Goal: Task Accomplishment & Management: Use online tool/utility

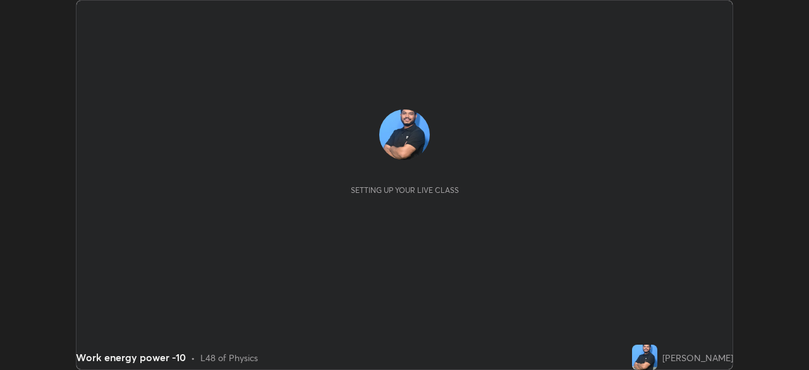
scroll to position [370, 808]
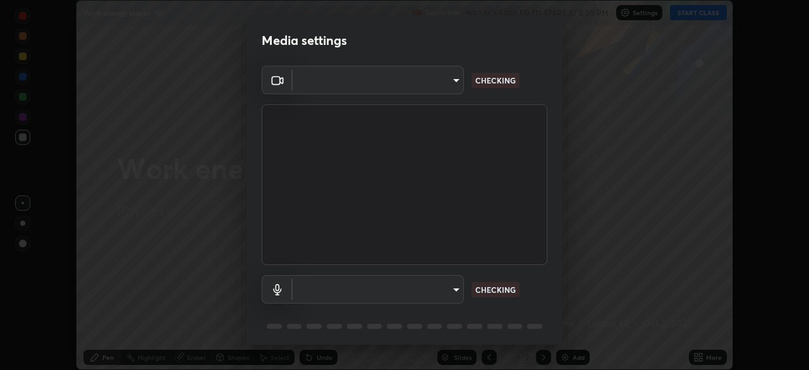
type input "de95885e35f67edce52b031fd5eecd58d819269efb17c98875a0c18d906670c9"
type input "ac4033acc0f21fafa5787794ab93af33849b1bf298b406cef78b1e3e33c5487e"
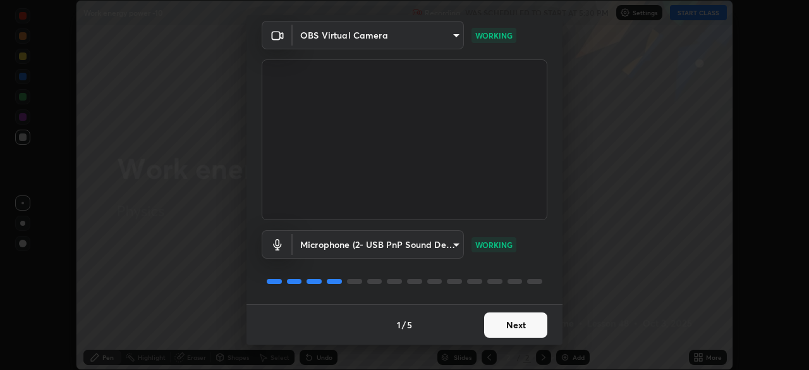
click at [529, 325] on button "Next" at bounding box center [515, 324] width 63 height 25
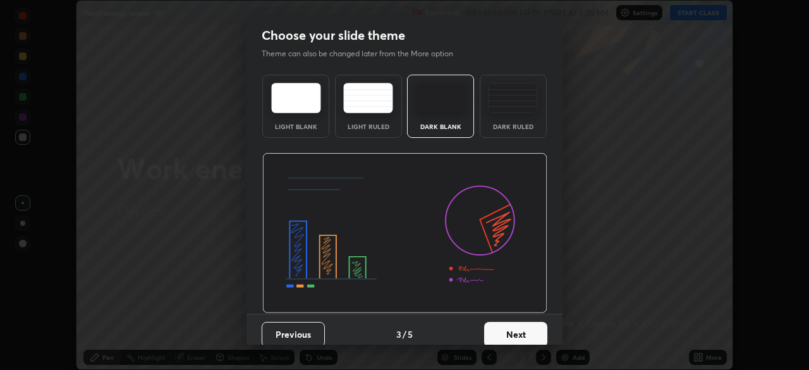
click at [518, 325] on button "Next" at bounding box center [515, 334] width 63 height 25
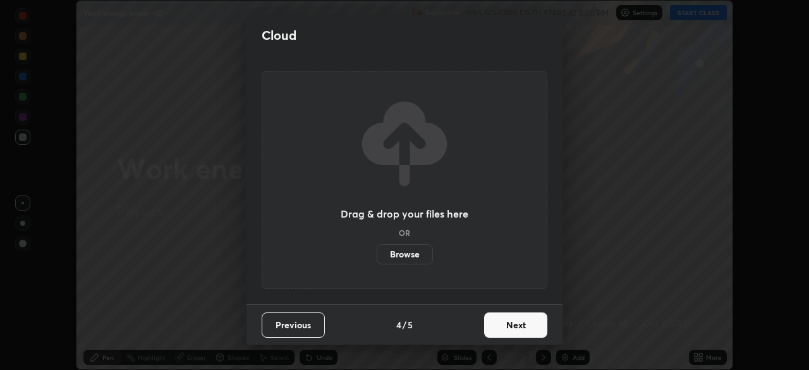
click at [520, 320] on button "Next" at bounding box center [515, 324] width 63 height 25
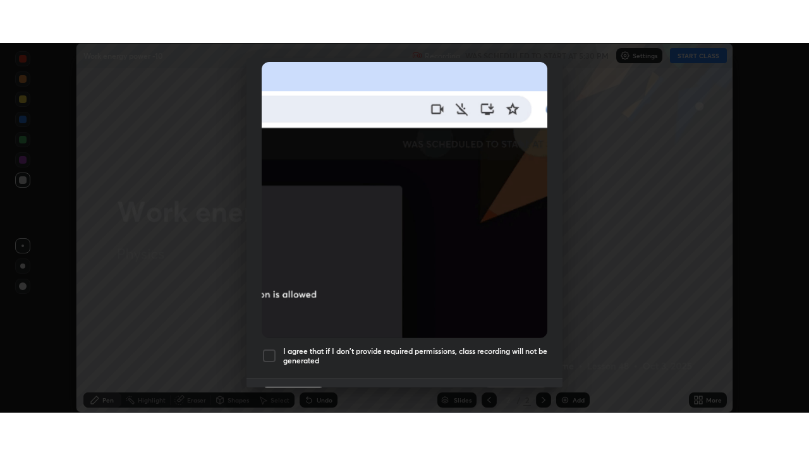
scroll to position [303, 0]
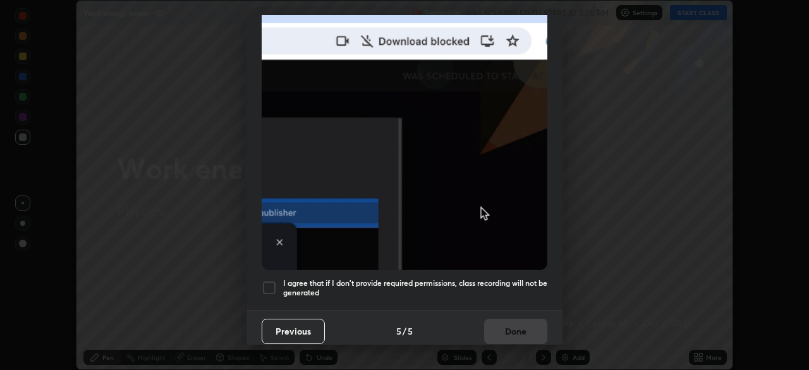
click at [274, 280] on div at bounding box center [269, 287] width 15 height 15
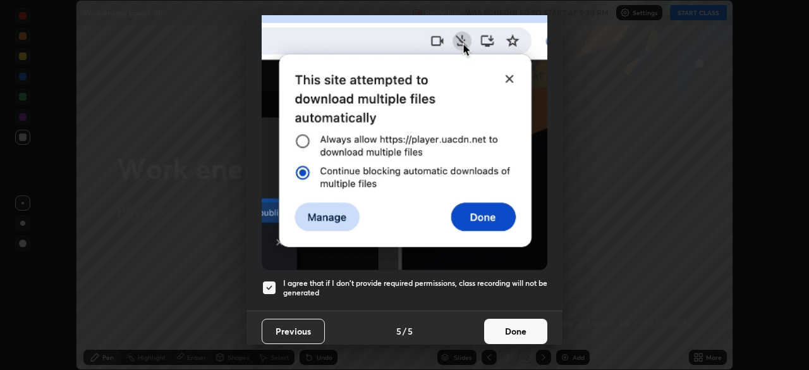
click at [516, 326] on button "Done" at bounding box center [515, 330] width 63 height 25
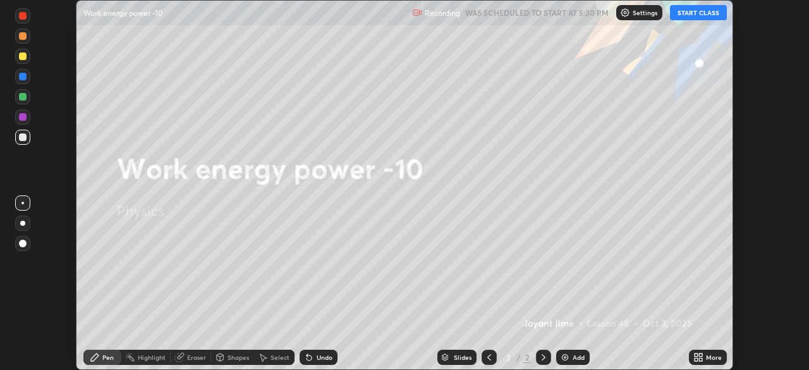
click at [700, 11] on button "START CLASS" at bounding box center [698, 12] width 57 height 15
click at [701, 353] on icon at bounding box center [700, 354] width 3 height 3
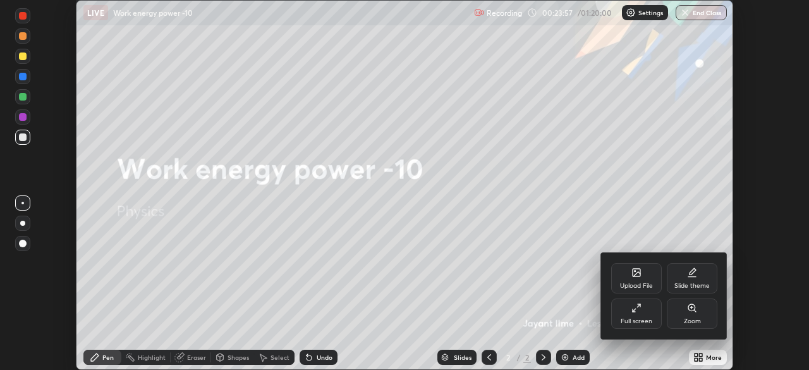
click at [638, 313] on div "Full screen" at bounding box center [636, 313] width 51 height 30
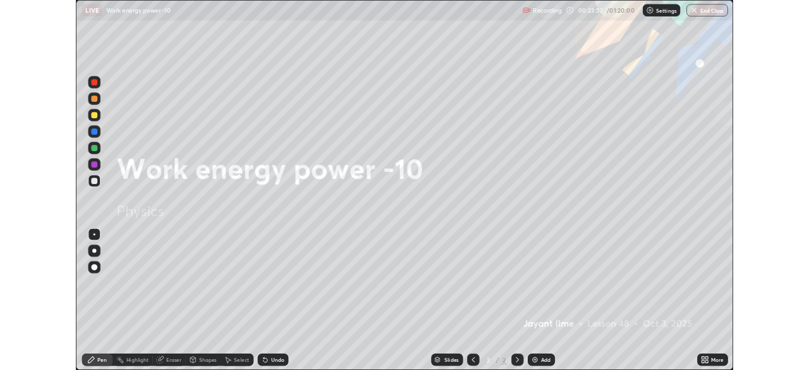
scroll to position [455, 809]
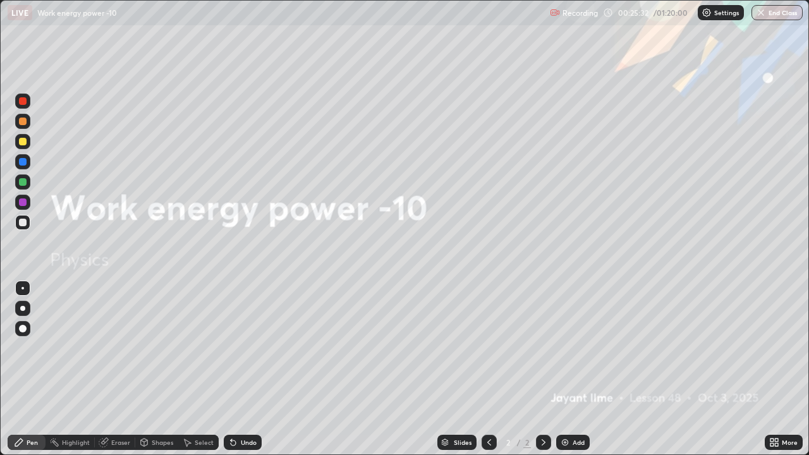
click at [579, 369] on div "Add" at bounding box center [578, 442] width 12 height 6
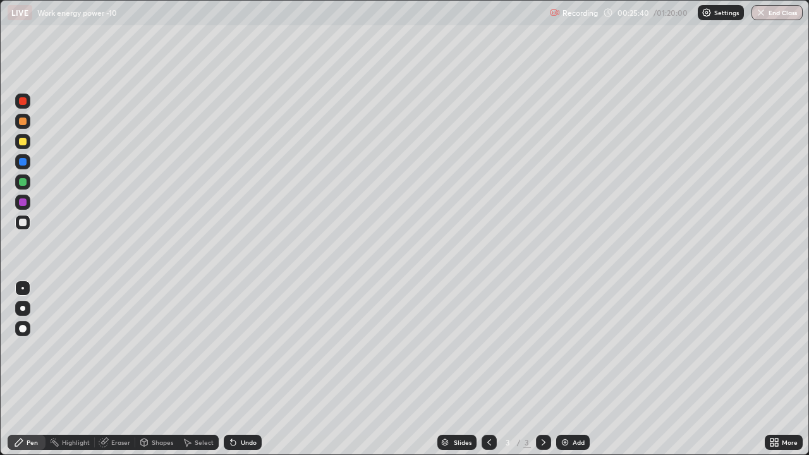
click at [23, 332] on div at bounding box center [23, 329] width 8 height 8
click at [32, 369] on div "Pen" at bounding box center [27, 442] width 38 height 25
click at [776, 369] on icon at bounding box center [776, 440] width 3 height 3
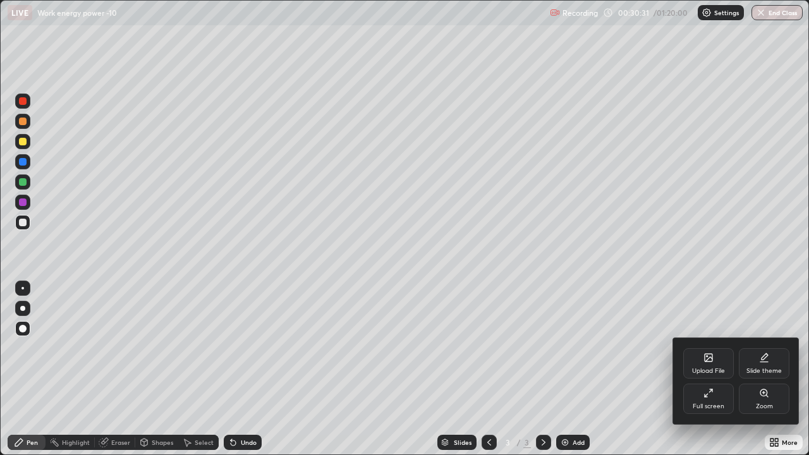
click at [562, 369] on div at bounding box center [404, 227] width 809 height 455
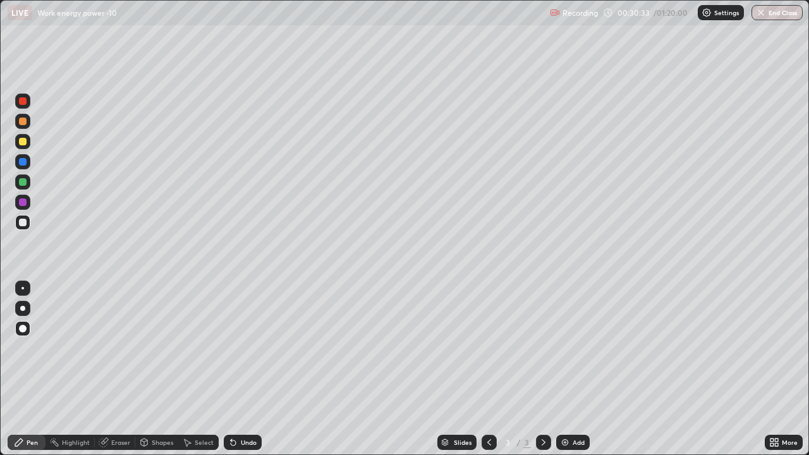
click at [563, 369] on img at bounding box center [565, 442] width 10 height 10
click at [25, 143] on div at bounding box center [23, 142] width 8 height 8
click at [24, 224] on div at bounding box center [23, 223] width 8 height 8
click at [27, 147] on div at bounding box center [22, 141] width 15 height 15
click at [23, 224] on div at bounding box center [23, 223] width 8 height 8
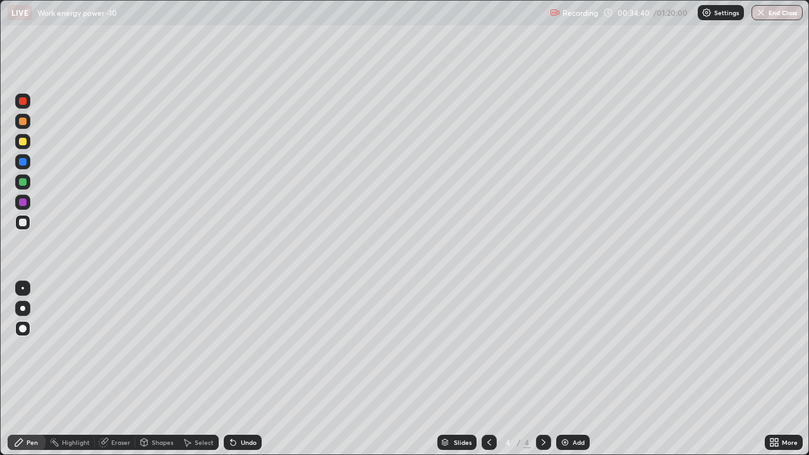
click at [21, 160] on div at bounding box center [23, 162] width 8 height 8
click at [25, 183] on div at bounding box center [23, 182] width 8 height 8
click at [21, 223] on div at bounding box center [23, 223] width 8 height 8
click at [23, 225] on div at bounding box center [23, 223] width 8 height 8
click at [23, 182] on div at bounding box center [23, 182] width 8 height 8
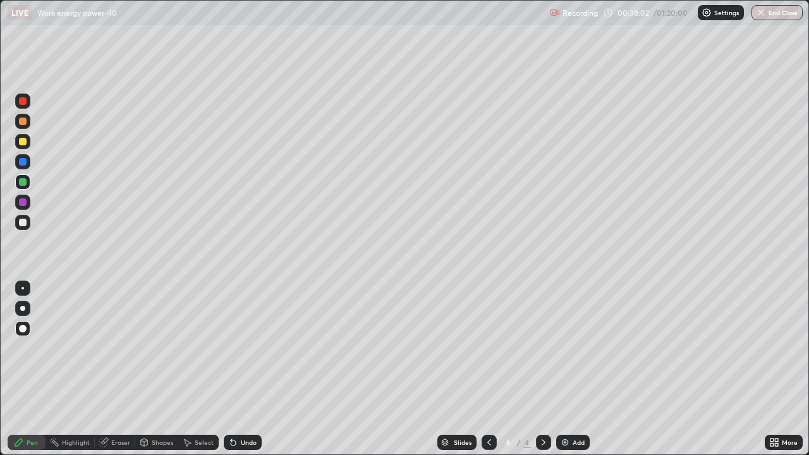
click at [25, 225] on div at bounding box center [23, 223] width 8 height 8
click at [28, 183] on div at bounding box center [22, 181] width 15 height 15
click at [121, 369] on div "Eraser" at bounding box center [120, 442] width 19 height 6
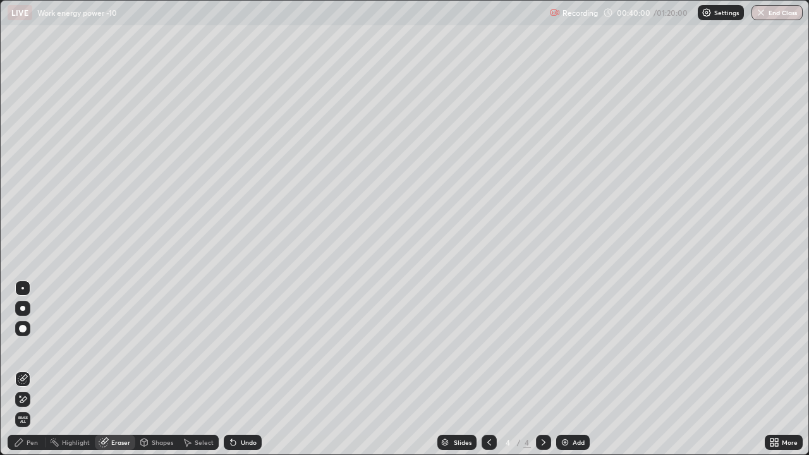
click at [109, 369] on div "Eraser" at bounding box center [115, 442] width 40 height 15
click at [29, 369] on div "Pen" at bounding box center [32, 442] width 11 height 6
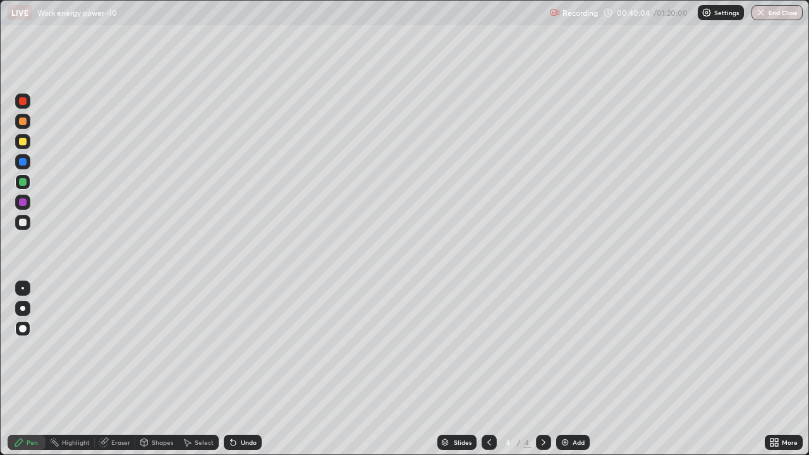
click at [19, 222] on div at bounding box center [23, 223] width 8 height 8
click at [23, 140] on div at bounding box center [23, 142] width 8 height 8
click at [25, 228] on div at bounding box center [22, 222] width 15 height 15
click at [23, 182] on div at bounding box center [23, 182] width 8 height 8
click at [24, 224] on div at bounding box center [23, 223] width 8 height 8
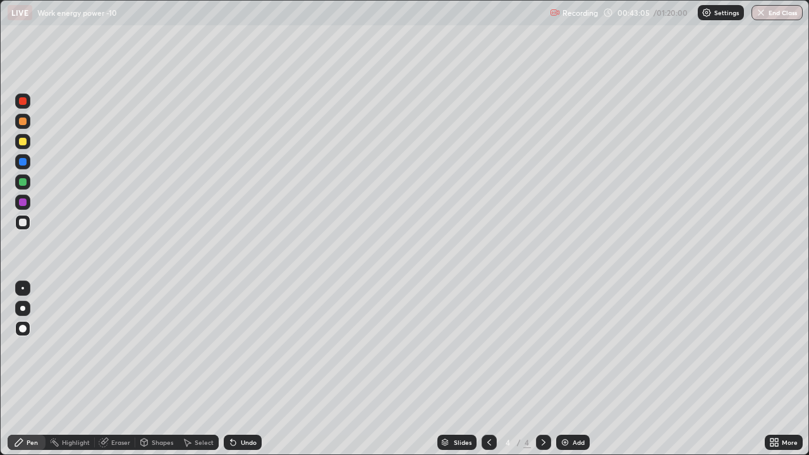
click at [0, 45] on div "Setting up your live class" at bounding box center [404, 227] width 809 height 455
click at [567, 369] on img at bounding box center [565, 442] width 10 height 10
click at [245, 369] on div "Undo" at bounding box center [249, 442] width 16 height 6
click at [246, 369] on div "Undo" at bounding box center [249, 442] width 16 height 6
click at [248, 369] on div "Undo" at bounding box center [249, 442] width 16 height 6
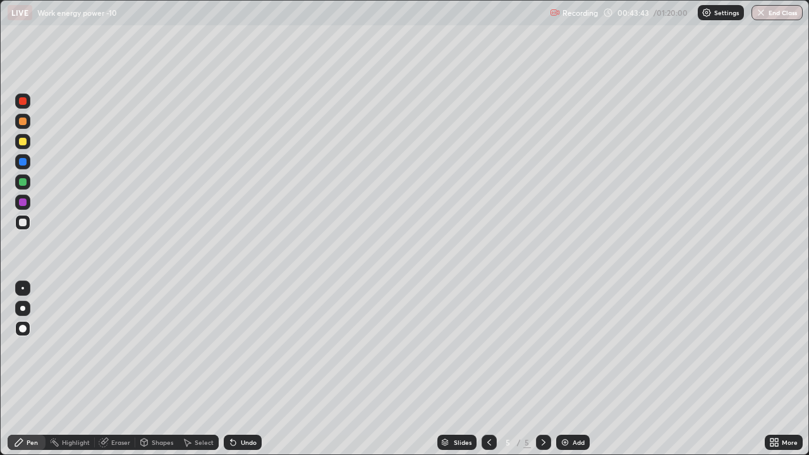
click at [488, 369] on icon at bounding box center [489, 442] width 10 height 10
click at [542, 369] on icon at bounding box center [543, 442] width 10 height 10
click at [26, 145] on div at bounding box center [22, 141] width 15 height 15
click at [22, 222] on div at bounding box center [23, 223] width 8 height 8
click at [23, 143] on div at bounding box center [23, 142] width 8 height 8
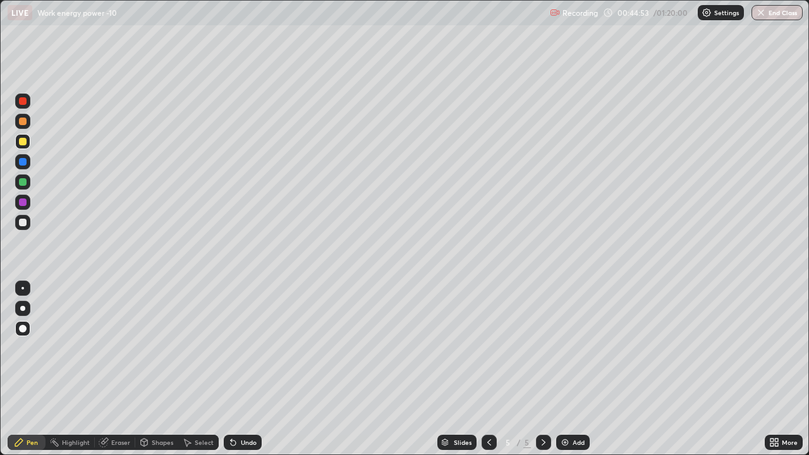
click at [16, 225] on div at bounding box center [22, 222] width 15 height 15
click at [488, 369] on icon at bounding box center [489, 442] width 10 height 10
click at [0, 281] on div "Setting up your live class" at bounding box center [404, 227] width 809 height 455
click at [542, 369] on icon at bounding box center [543, 442] width 10 height 10
click at [24, 162] on div at bounding box center [23, 162] width 8 height 8
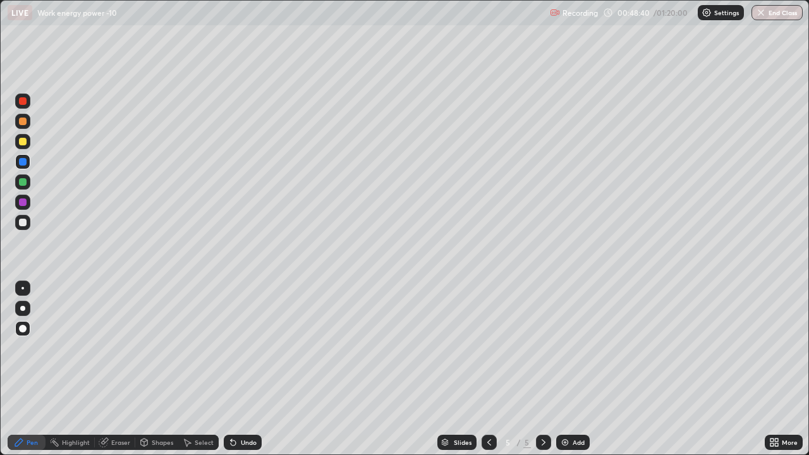
click at [566, 369] on img at bounding box center [565, 442] width 10 height 10
click at [25, 226] on div at bounding box center [22, 222] width 15 height 15
click at [481, 369] on div at bounding box center [488, 442] width 15 height 15
click at [541, 369] on icon at bounding box center [543, 442] width 10 height 10
click at [486, 369] on icon at bounding box center [489, 442] width 10 height 10
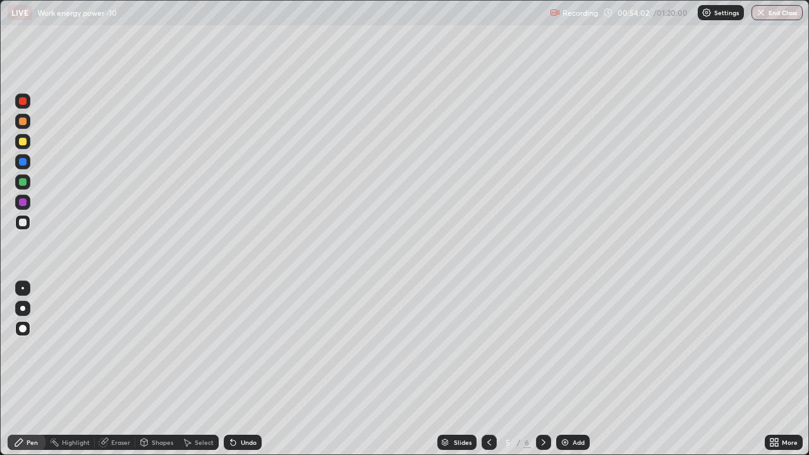
click at [486, 369] on icon at bounding box center [489, 442] width 10 height 10
click at [542, 369] on icon at bounding box center [543, 442] width 10 height 10
click at [547, 369] on div at bounding box center [543, 442] width 15 height 15
click at [565, 369] on img at bounding box center [565, 442] width 10 height 10
click at [23, 145] on div at bounding box center [23, 142] width 8 height 8
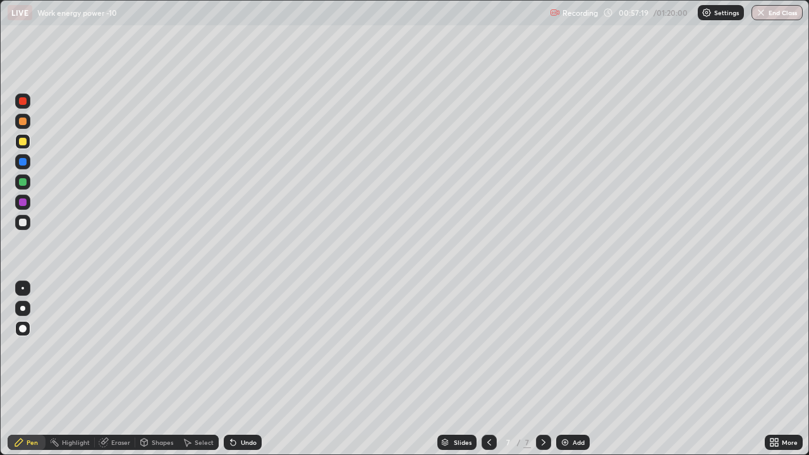
click at [238, 369] on div "Undo" at bounding box center [243, 442] width 38 height 15
click at [241, 369] on div "Undo" at bounding box center [249, 442] width 16 height 6
click at [244, 369] on div "Undo" at bounding box center [249, 442] width 16 height 6
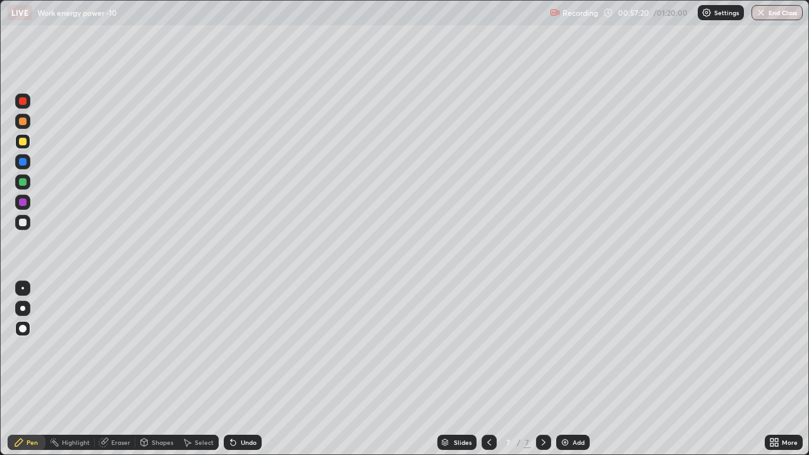
click at [244, 369] on div "Undo" at bounding box center [249, 442] width 16 height 6
click at [243, 369] on div "Undo" at bounding box center [249, 442] width 16 height 6
click at [28, 226] on div at bounding box center [22, 222] width 15 height 15
click at [23, 144] on div at bounding box center [23, 142] width 8 height 8
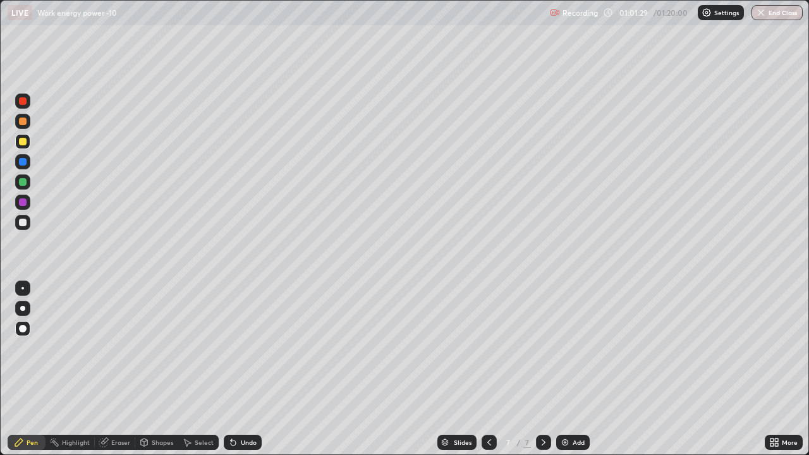
click at [20, 227] on div at bounding box center [22, 222] width 15 height 15
click at [577, 369] on div "Add" at bounding box center [578, 442] width 12 height 6
click at [30, 140] on div at bounding box center [22, 141] width 15 height 15
click at [23, 222] on div at bounding box center [23, 223] width 8 height 8
click at [158, 369] on div "Shapes" at bounding box center [162, 442] width 21 height 6
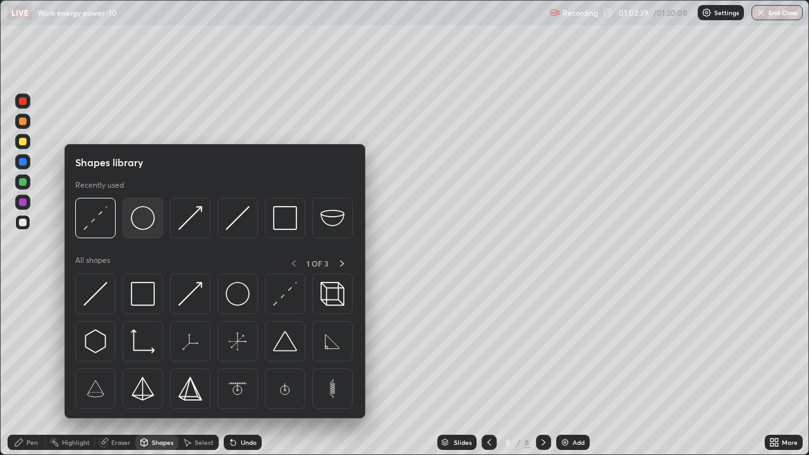
click at [150, 223] on img at bounding box center [143, 218] width 24 height 24
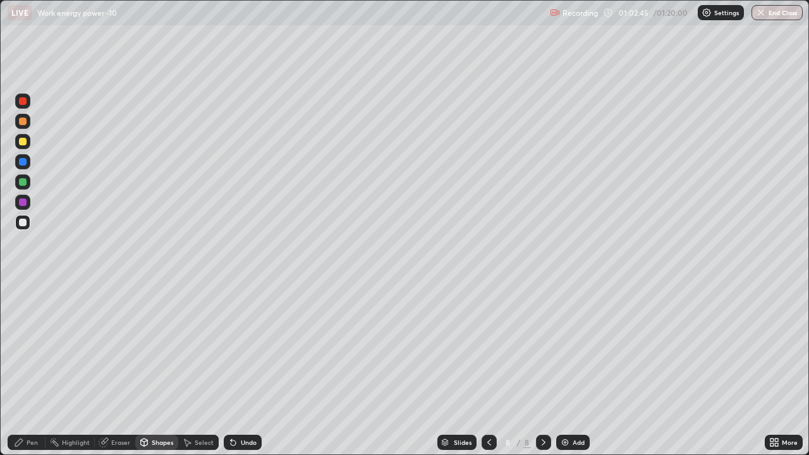
click at [39, 369] on div "Pen" at bounding box center [27, 442] width 38 height 15
click at [148, 369] on icon at bounding box center [144, 442] width 10 height 10
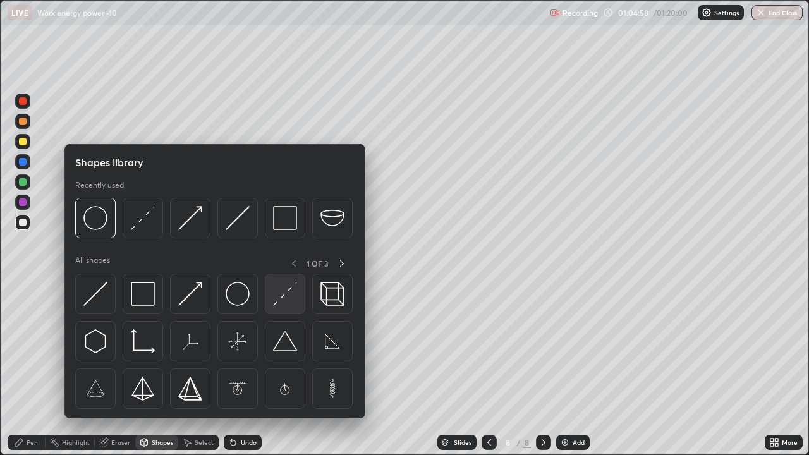
click at [281, 293] on img at bounding box center [285, 294] width 24 height 24
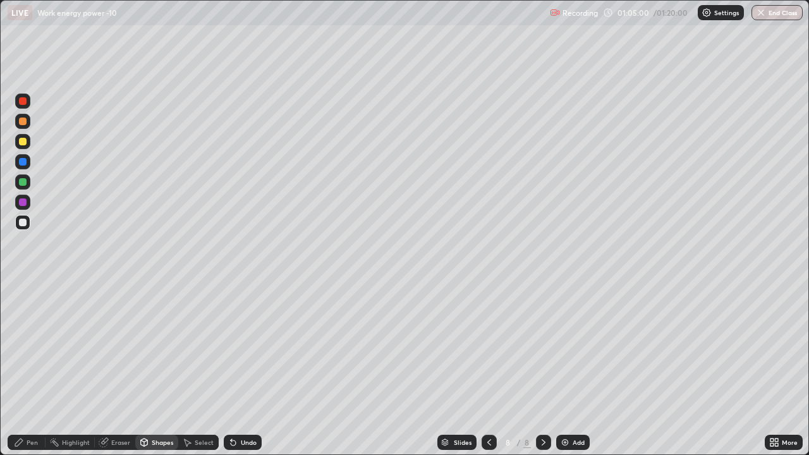
click at [23, 142] on div at bounding box center [23, 142] width 8 height 8
click at [23, 183] on div at bounding box center [23, 182] width 8 height 8
click at [32, 369] on div "Pen" at bounding box center [32, 442] width 11 height 6
click at [22, 221] on div at bounding box center [23, 223] width 8 height 8
click at [241, 369] on div "Undo" at bounding box center [243, 442] width 38 height 15
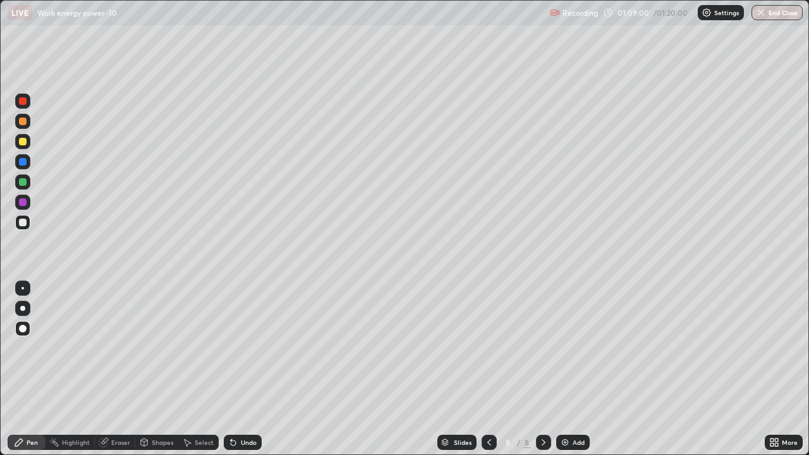
click at [27, 140] on div at bounding box center [22, 141] width 15 height 15
click at [23, 180] on div at bounding box center [23, 182] width 8 height 8
click at [28, 102] on div at bounding box center [22, 101] width 15 height 15
click at [21, 224] on div at bounding box center [23, 223] width 8 height 8
click at [581, 369] on div "Add" at bounding box center [578, 442] width 12 height 6
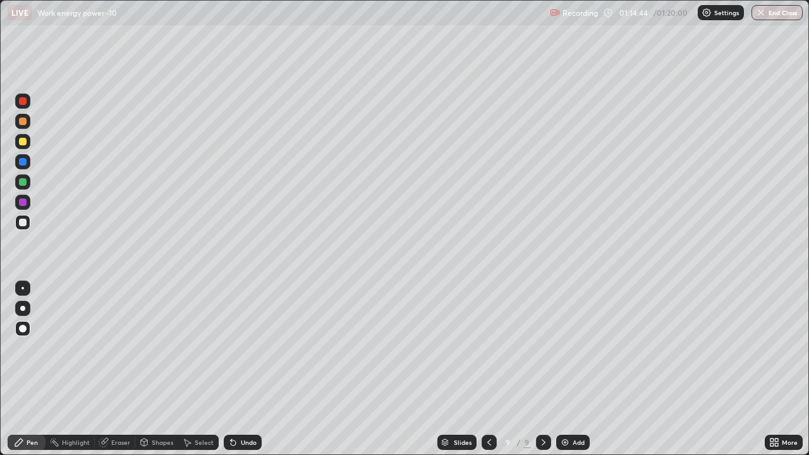
click at [22, 223] on div at bounding box center [23, 223] width 8 height 8
click at [370, 369] on div "Slides 9 / 9 Add" at bounding box center [513, 442] width 503 height 25
click at [23, 181] on div at bounding box center [23, 182] width 8 height 8
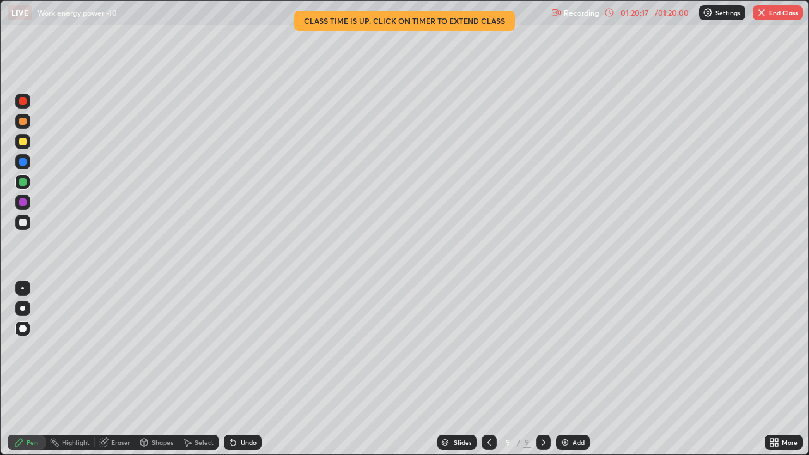
click at [778, 15] on button "End Class" at bounding box center [778, 12] width 50 height 15
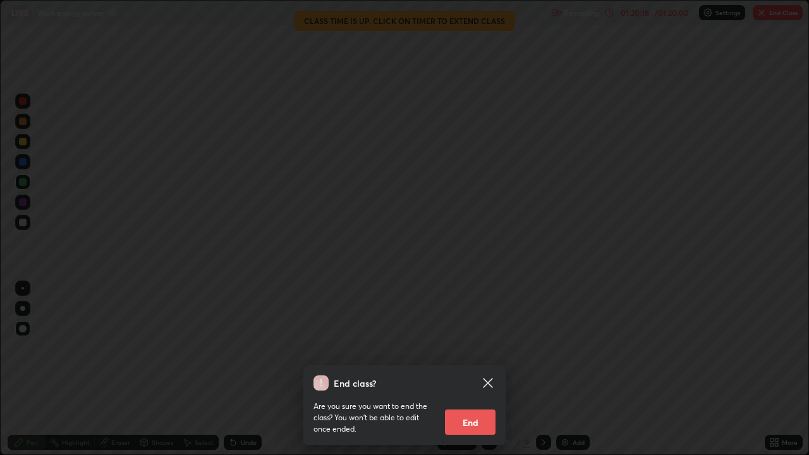
click at [471, 369] on button "End" at bounding box center [470, 421] width 51 height 25
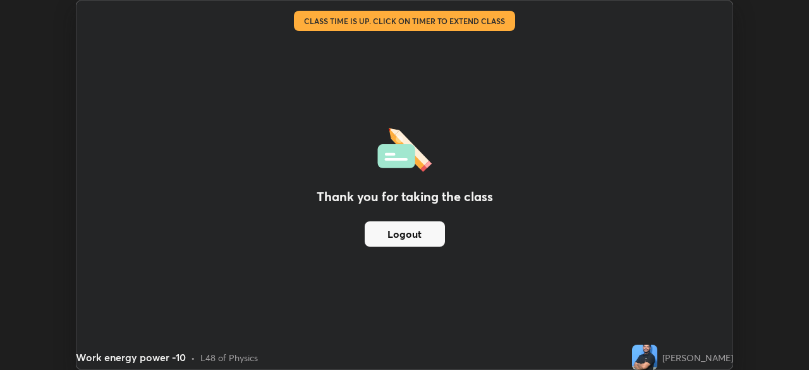
scroll to position [62818, 62379]
click at [570, 318] on div "Thank you for taking the class Logout" at bounding box center [404, 185] width 656 height 368
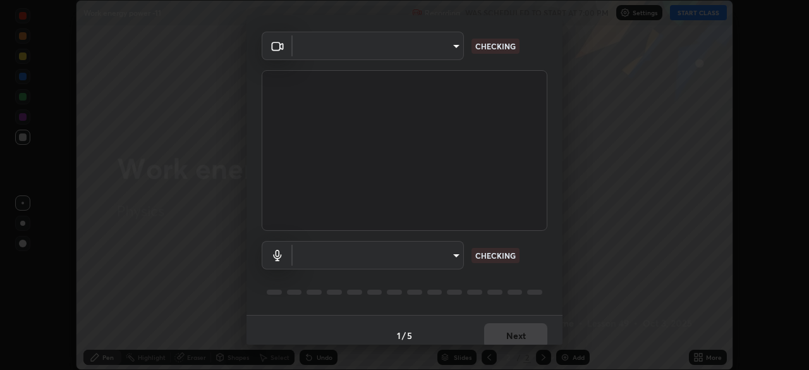
scroll to position [45, 0]
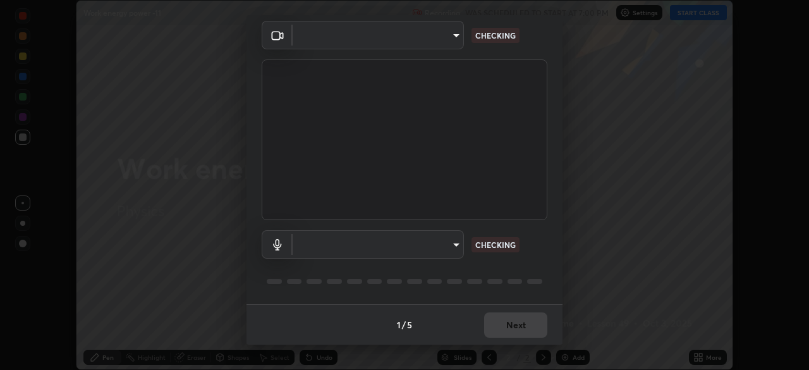
type input "de95885e35f67edce52b031fd5eecd58d819269efb17c98875a0c18d906670c9"
type input "ac4033acc0f21fafa5787794ab93af33849b1bf298b406cef78b1e3e33c5487e"
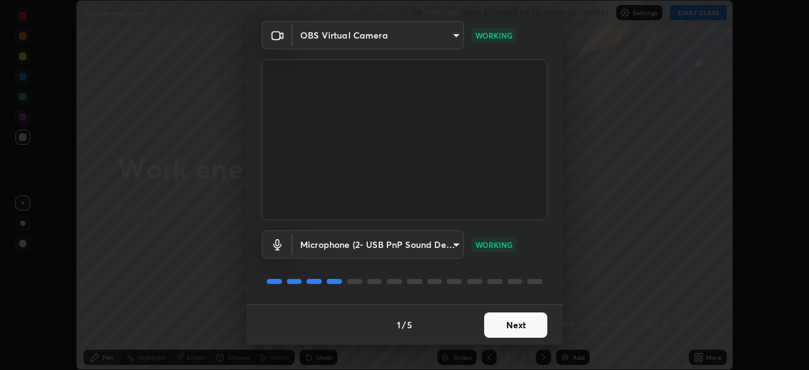
click at [526, 320] on button "Next" at bounding box center [515, 324] width 63 height 25
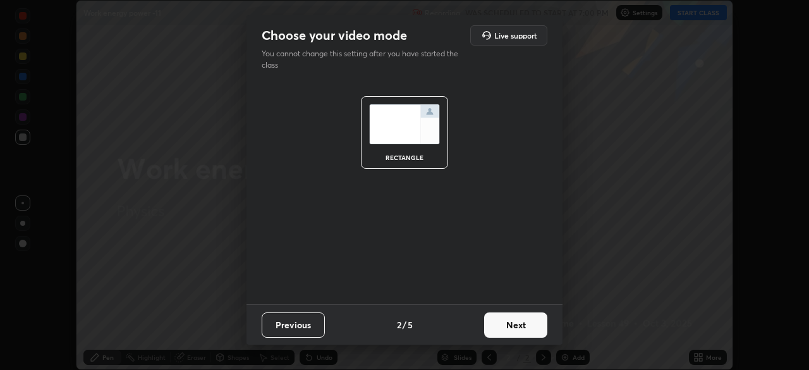
click at [521, 327] on button "Next" at bounding box center [515, 324] width 63 height 25
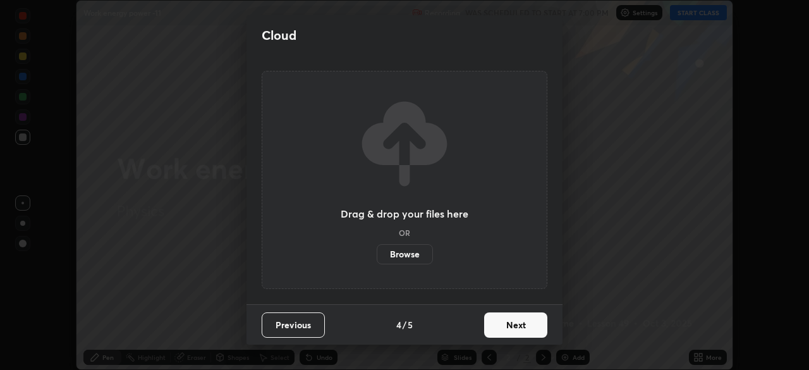
click at [519, 320] on button "Next" at bounding box center [515, 324] width 63 height 25
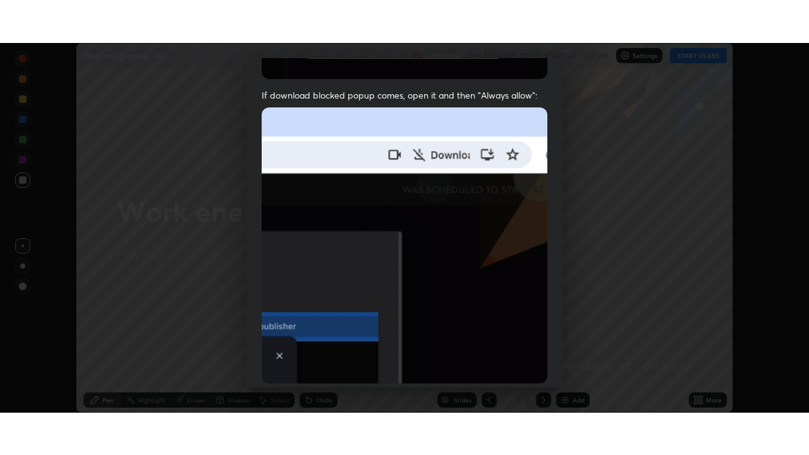
scroll to position [303, 0]
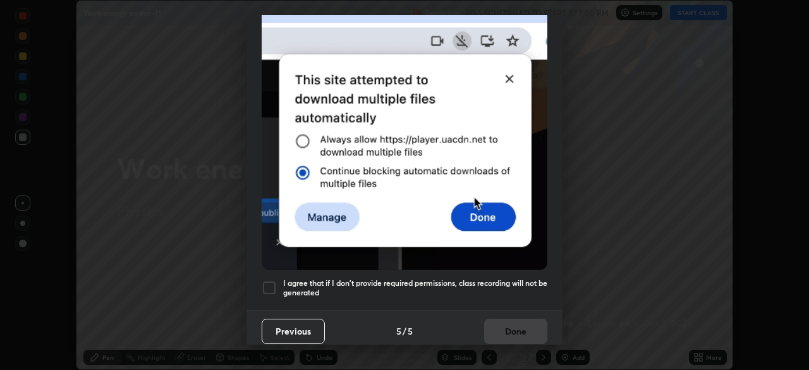
click at [271, 280] on div at bounding box center [269, 287] width 15 height 15
click at [519, 322] on button "Done" at bounding box center [515, 330] width 63 height 25
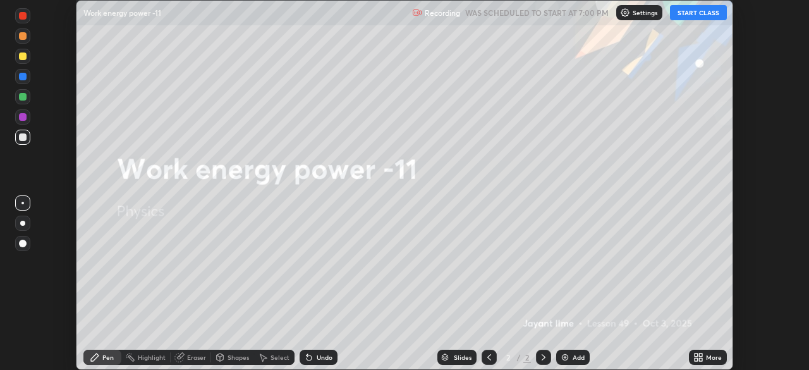
click at [708, 14] on button "START CLASS" at bounding box center [698, 12] width 57 height 15
click at [699, 360] on icon at bounding box center [700, 359] width 3 height 3
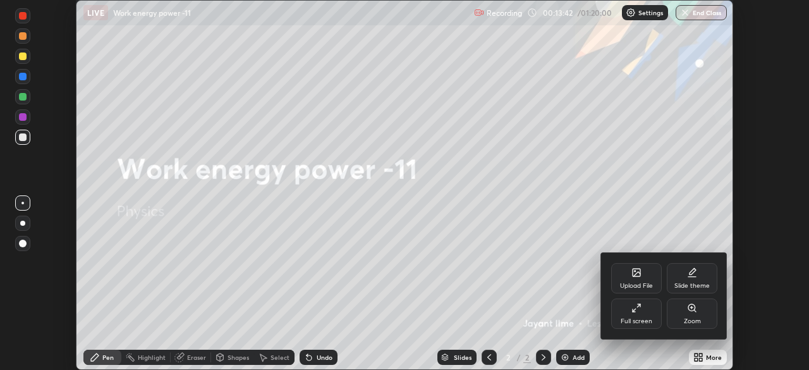
click at [632, 316] on div "Full screen" at bounding box center [636, 313] width 51 height 30
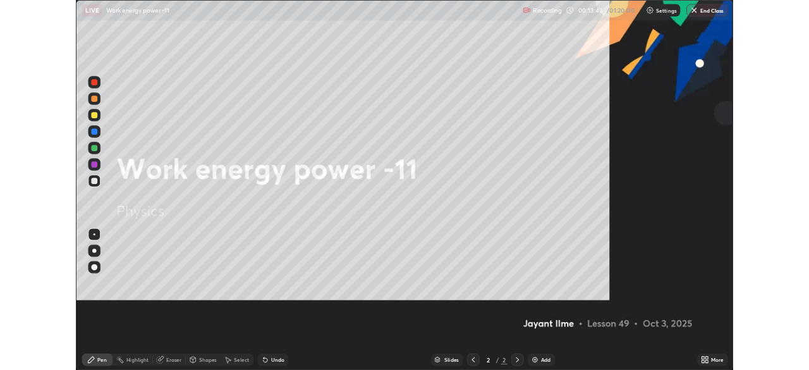
scroll to position [455, 809]
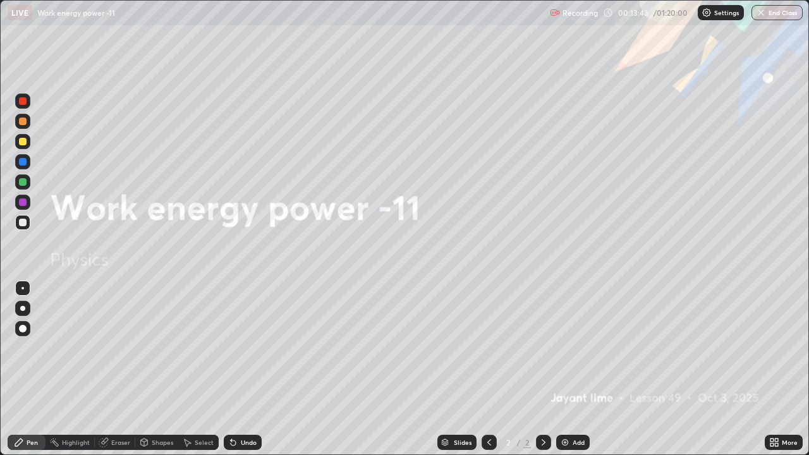
click at [570, 369] on div "Add" at bounding box center [572, 442] width 33 height 15
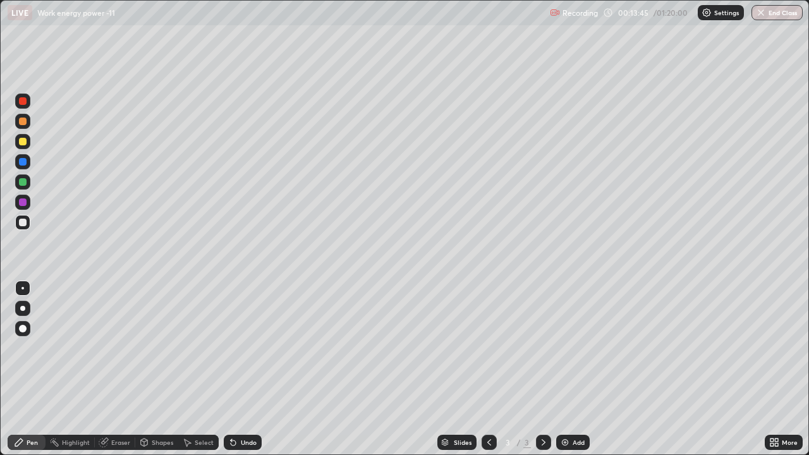
click at [27, 307] on div at bounding box center [22, 308] width 15 height 15
click at [25, 331] on div at bounding box center [22, 328] width 15 height 15
click at [24, 141] on div at bounding box center [23, 142] width 8 height 8
click at [22, 220] on div at bounding box center [23, 223] width 8 height 8
click at [115, 369] on div "Eraser" at bounding box center [120, 442] width 19 height 6
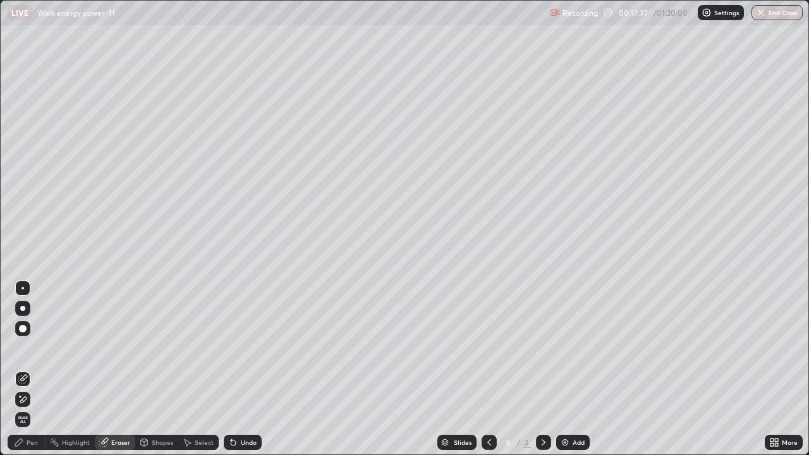
click at [25, 369] on div "Pen" at bounding box center [27, 442] width 38 height 15
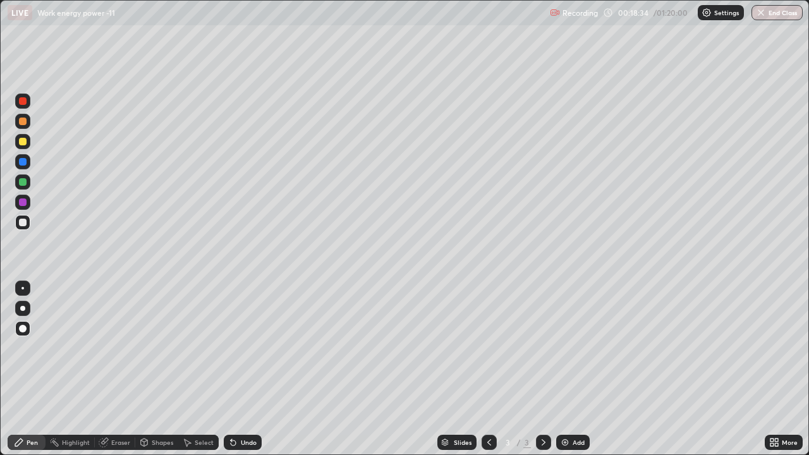
click at [26, 144] on div at bounding box center [22, 141] width 15 height 15
click at [23, 224] on div at bounding box center [23, 223] width 8 height 8
click at [119, 369] on div "Eraser" at bounding box center [120, 442] width 19 height 6
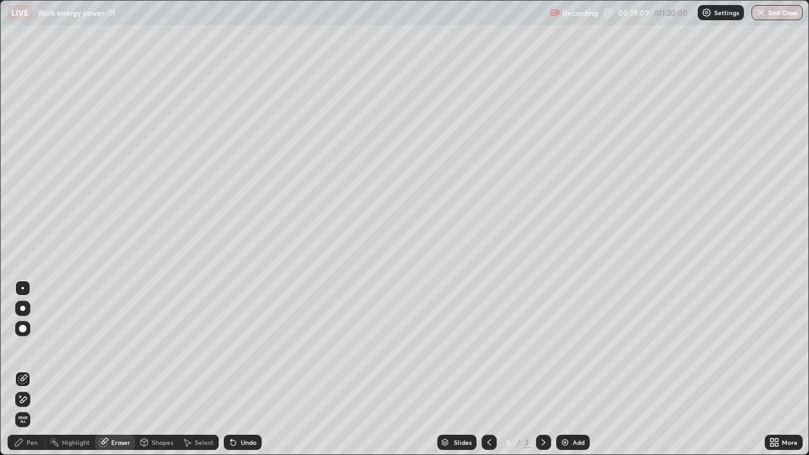
click at [32, 369] on div "Pen" at bounding box center [32, 442] width 11 height 6
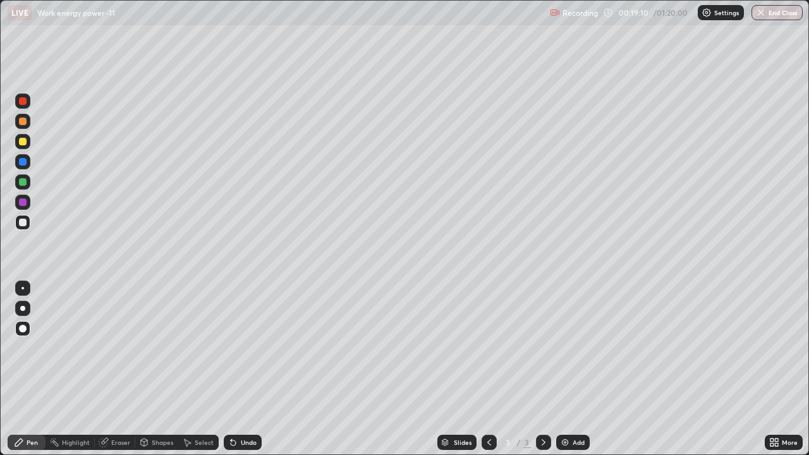
click at [27, 144] on div at bounding box center [22, 141] width 15 height 15
click at [21, 222] on div at bounding box center [23, 223] width 8 height 8
click at [568, 369] on img at bounding box center [565, 442] width 10 height 10
click at [487, 369] on icon at bounding box center [489, 442] width 10 height 10
click at [28, 141] on div at bounding box center [22, 141] width 15 height 15
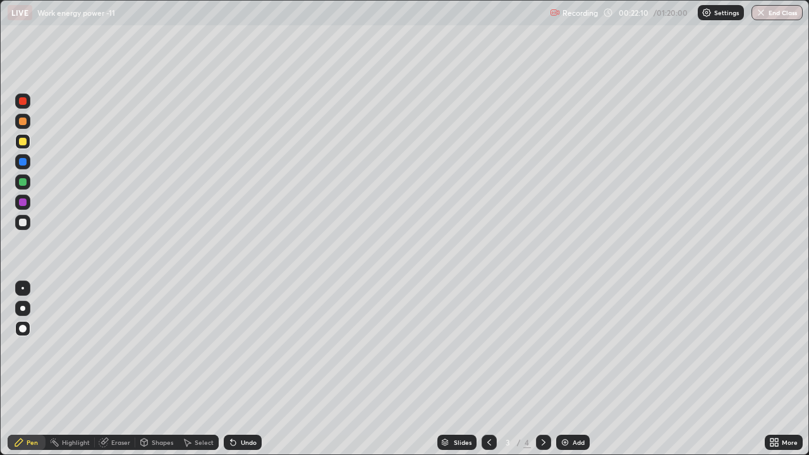
click at [25, 106] on div at bounding box center [22, 101] width 15 height 15
click at [542, 369] on icon at bounding box center [543, 442] width 10 height 10
click at [23, 225] on div at bounding box center [23, 223] width 8 height 8
click at [28, 148] on div at bounding box center [22, 141] width 15 height 20
click at [27, 160] on div at bounding box center [22, 161] width 15 height 15
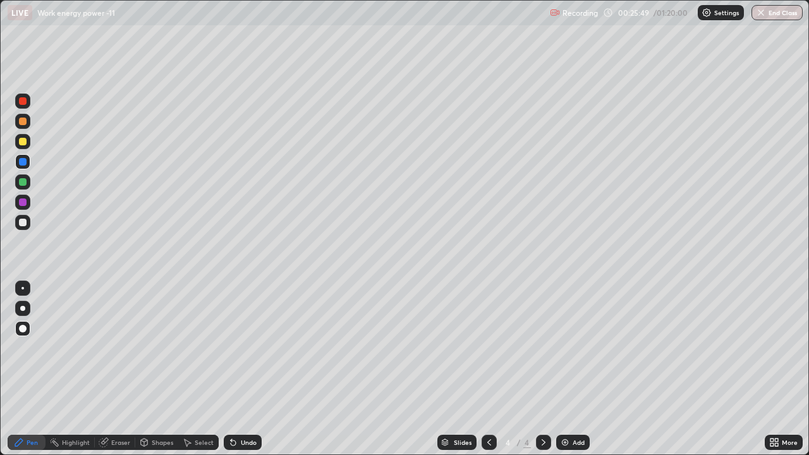
click at [21, 224] on div at bounding box center [23, 223] width 8 height 8
click at [488, 369] on icon at bounding box center [489, 442] width 10 height 10
click at [541, 369] on icon at bounding box center [543, 442] width 10 height 10
click at [571, 369] on div "Add" at bounding box center [572, 442] width 33 height 15
click at [25, 222] on div at bounding box center [23, 223] width 8 height 8
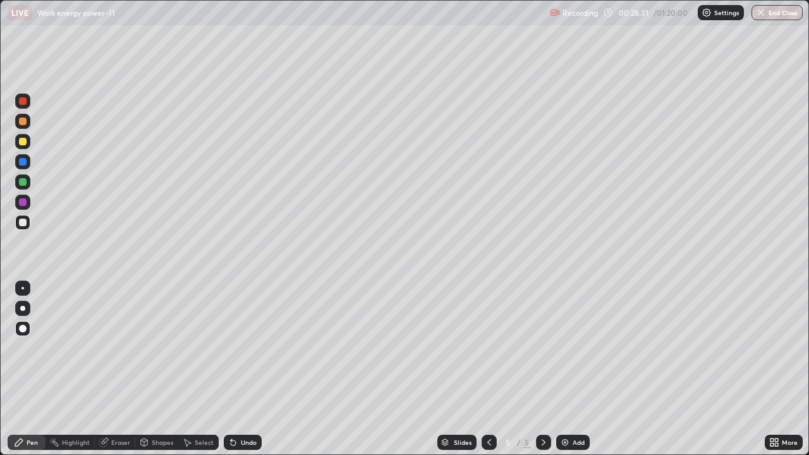
click at [23, 142] on div at bounding box center [23, 142] width 8 height 8
click at [23, 223] on div at bounding box center [23, 223] width 8 height 8
click at [26, 143] on div at bounding box center [23, 142] width 8 height 8
click at [23, 225] on div at bounding box center [23, 223] width 8 height 8
click at [21, 179] on div at bounding box center [23, 182] width 8 height 8
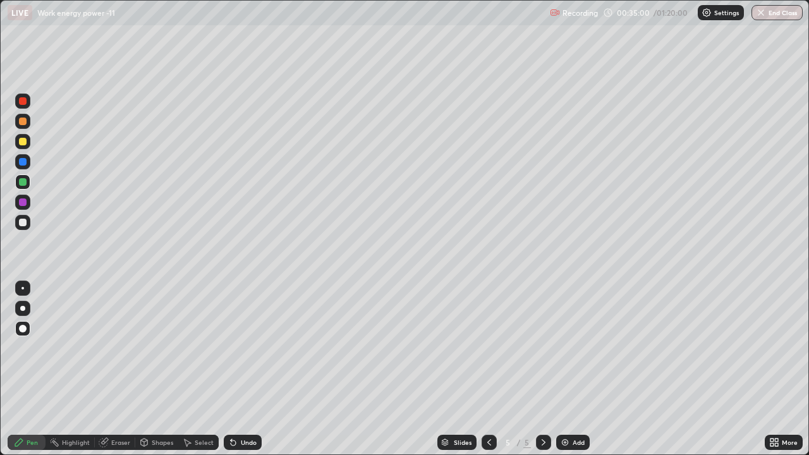
click at [23, 222] on div at bounding box center [23, 223] width 8 height 8
click at [572, 369] on div "Add" at bounding box center [578, 442] width 12 height 6
click at [25, 142] on div at bounding box center [23, 142] width 8 height 8
click at [25, 222] on div at bounding box center [23, 223] width 8 height 8
click at [28, 142] on div at bounding box center [22, 141] width 15 height 15
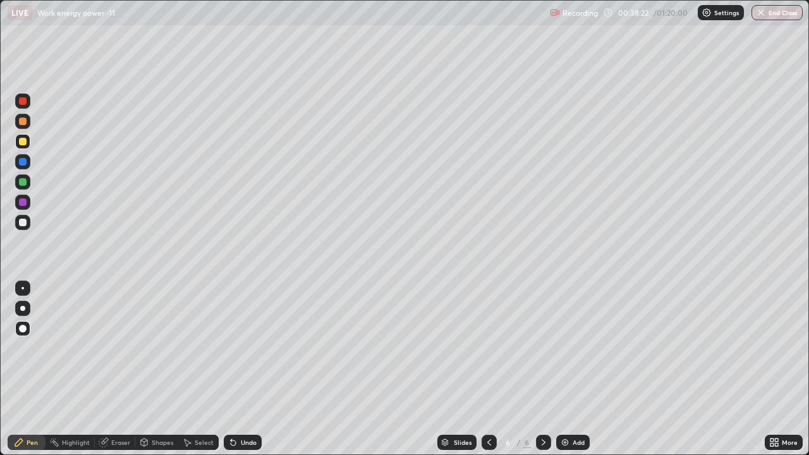
click at [23, 221] on div at bounding box center [23, 223] width 8 height 8
click at [579, 369] on div "Add" at bounding box center [572, 442] width 33 height 15
click at [28, 143] on div at bounding box center [22, 141] width 15 height 15
click at [23, 181] on div at bounding box center [23, 182] width 8 height 8
click at [26, 223] on div at bounding box center [23, 223] width 8 height 8
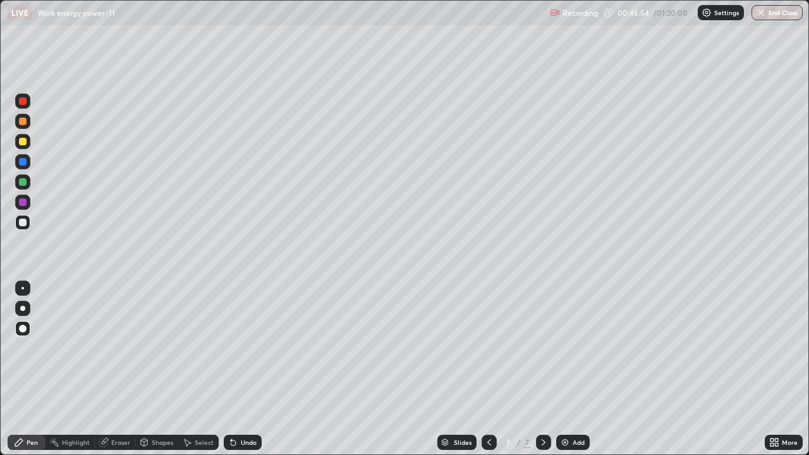
click at [23, 182] on div at bounding box center [23, 182] width 8 height 8
click at [23, 142] on div at bounding box center [23, 142] width 8 height 8
click at [30, 103] on div at bounding box center [22, 101] width 15 height 15
click at [21, 228] on div at bounding box center [22, 222] width 15 height 15
click at [25, 183] on div at bounding box center [23, 182] width 8 height 8
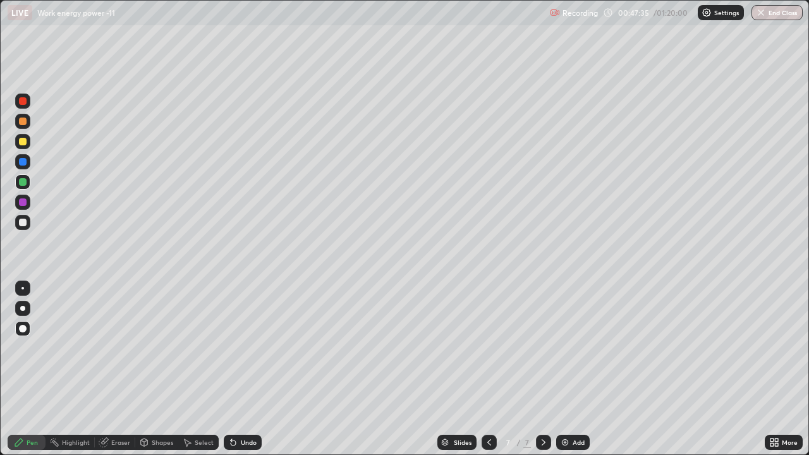
click at [25, 224] on div at bounding box center [23, 223] width 8 height 8
click at [22, 221] on div at bounding box center [23, 223] width 8 height 8
click at [23, 164] on div at bounding box center [23, 162] width 8 height 8
click at [23, 100] on div at bounding box center [23, 101] width 8 height 8
click at [17, 222] on div at bounding box center [22, 222] width 15 height 15
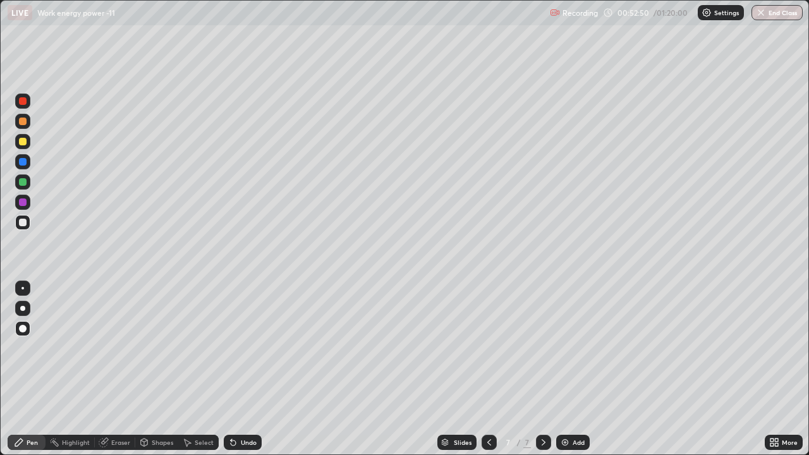
click at [581, 369] on div "Add" at bounding box center [578, 442] width 12 height 6
click at [23, 142] on div at bounding box center [23, 142] width 8 height 8
click at [24, 224] on div at bounding box center [23, 223] width 8 height 8
click at [29, 144] on div at bounding box center [22, 141] width 15 height 15
click at [24, 222] on div at bounding box center [23, 223] width 8 height 8
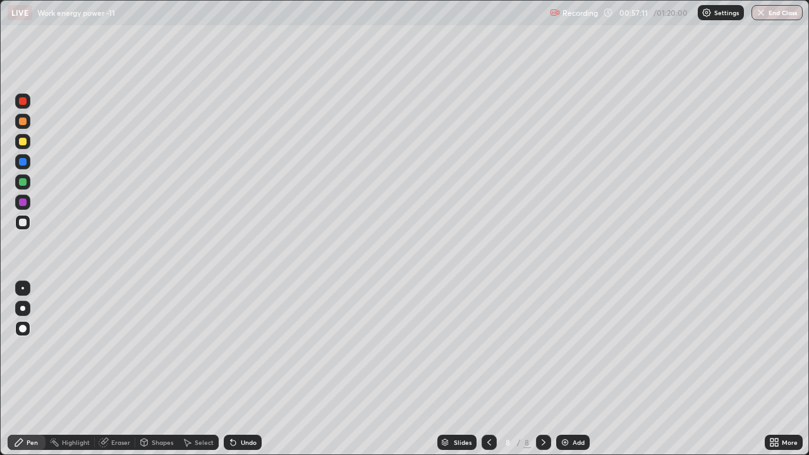
click at [30, 102] on div at bounding box center [22, 101] width 15 height 15
click at [25, 224] on div at bounding box center [23, 223] width 8 height 8
click at [569, 369] on div "Add" at bounding box center [572, 442] width 33 height 15
click at [22, 221] on div at bounding box center [23, 223] width 8 height 8
click at [21, 141] on div at bounding box center [23, 142] width 8 height 8
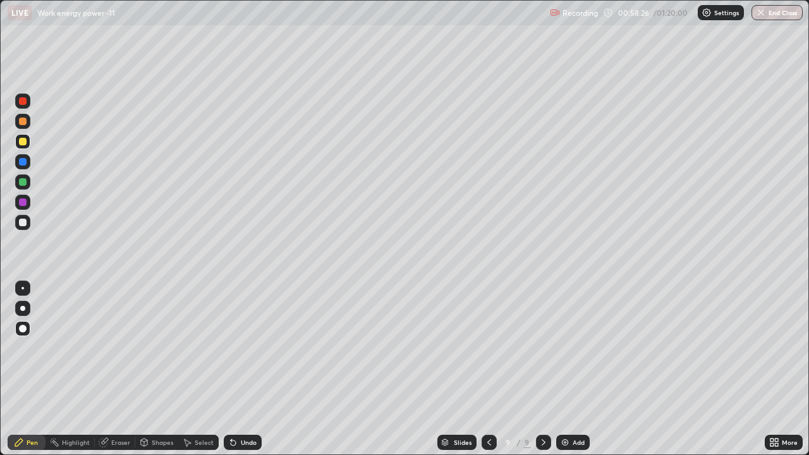
click at [27, 122] on div at bounding box center [22, 121] width 15 height 15
click at [246, 369] on div "Undo" at bounding box center [249, 442] width 16 height 6
click at [248, 369] on div "Undo" at bounding box center [249, 442] width 16 height 6
click at [246, 369] on div "Undo" at bounding box center [249, 442] width 16 height 6
click at [21, 223] on div at bounding box center [23, 223] width 8 height 8
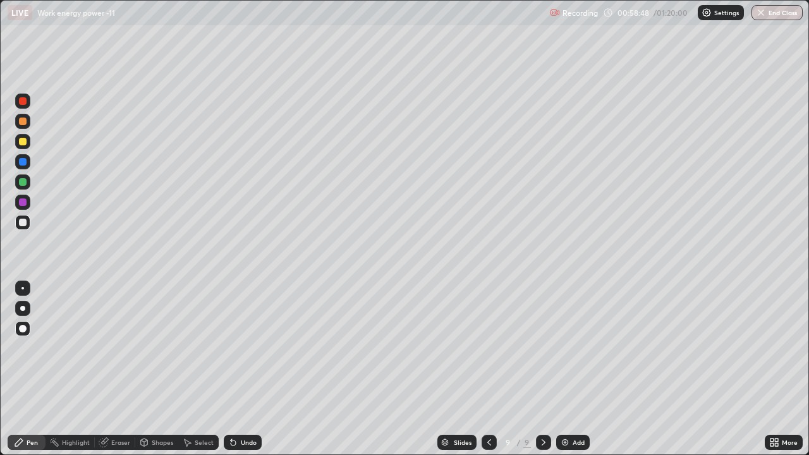
click at [23, 179] on div at bounding box center [23, 182] width 8 height 8
click at [20, 219] on div at bounding box center [23, 223] width 8 height 8
click at [23, 142] on div at bounding box center [23, 142] width 8 height 8
click at [488, 369] on icon at bounding box center [489, 442] width 10 height 10
click at [547, 369] on div at bounding box center [543, 442] width 15 height 25
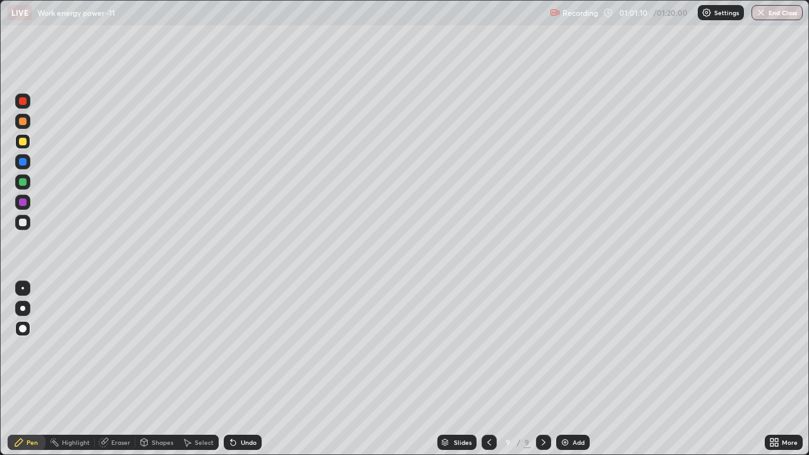
click at [29, 222] on div at bounding box center [22, 222] width 15 height 15
click at [566, 369] on img at bounding box center [565, 442] width 10 height 10
click at [23, 139] on div at bounding box center [23, 142] width 8 height 8
click at [23, 220] on div at bounding box center [23, 223] width 8 height 8
click at [20, 155] on div at bounding box center [22, 161] width 15 height 15
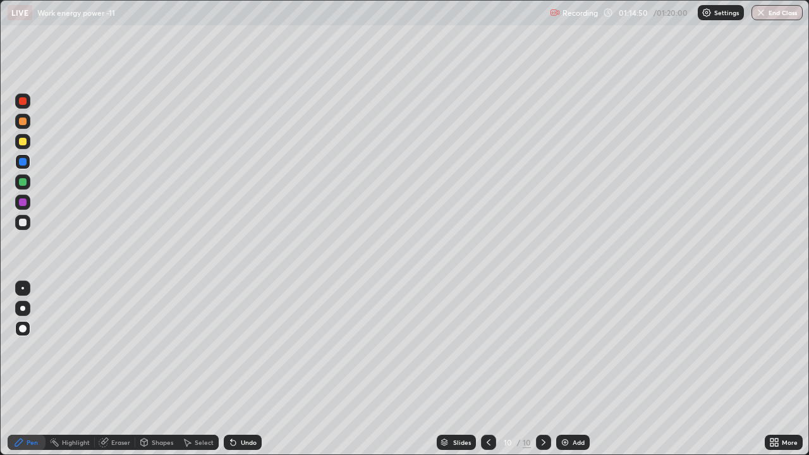
click at [122, 369] on div "Eraser" at bounding box center [120, 442] width 19 height 6
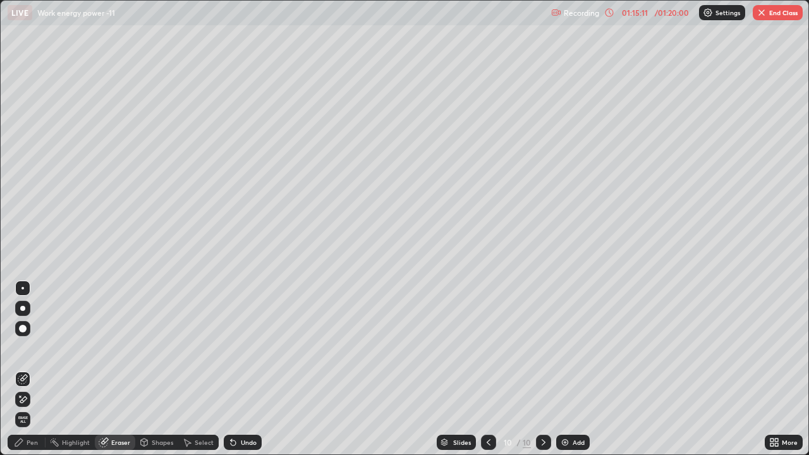
click at [37, 369] on div "Pen" at bounding box center [27, 442] width 38 height 15
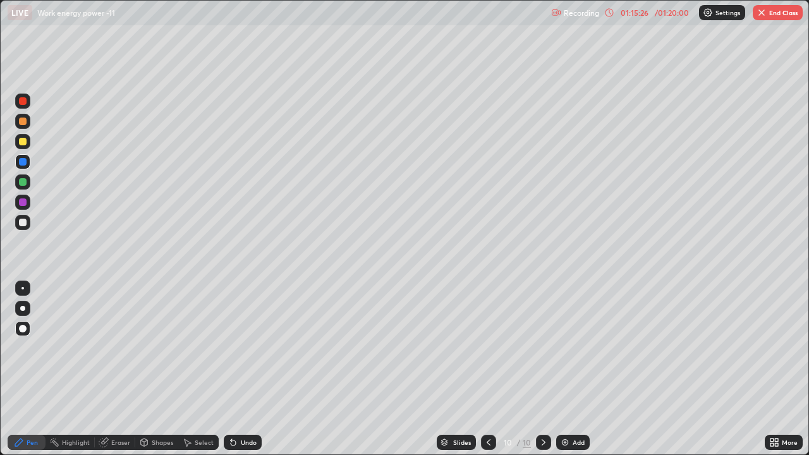
click at [21, 223] on div at bounding box center [23, 223] width 8 height 8
click at [567, 369] on img at bounding box center [565, 442] width 10 height 10
click at [23, 143] on div at bounding box center [23, 142] width 8 height 8
click at [23, 223] on div at bounding box center [23, 223] width 8 height 8
click at [25, 328] on div at bounding box center [23, 329] width 8 height 8
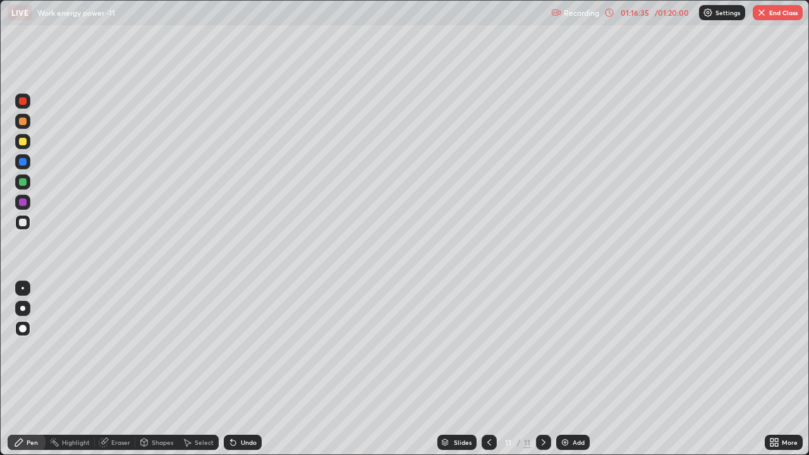
click at [23, 142] on div at bounding box center [23, 142] width 8 height 8
click at [20, 225] on div at bounding box center [23, 223] width 8 height 8
click at [23, 223] on div at bounding box center [23, 223] width 8 height 8
click at [572, 369] on div "Add" at bounding box center [578, 442] width 12 height 6
click at [23, 141] on div at bounding box center [23, 142] width 8 height 8
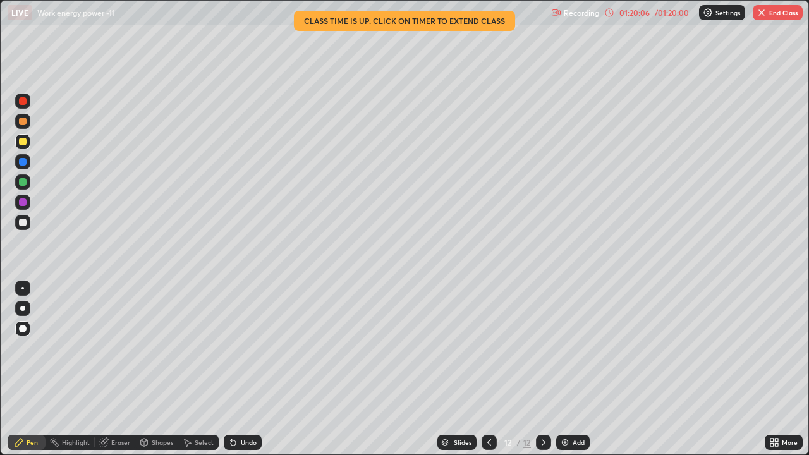
click at [245, 369] on div "Undo" at bounding box center [249, 442] width 16 height 6
click at [23, 182] on div at bounding box center [23, 182] width 8 height 8
click at [111, 369] on div "Eraser" at bounding box center [120, 442] width 19 height 6
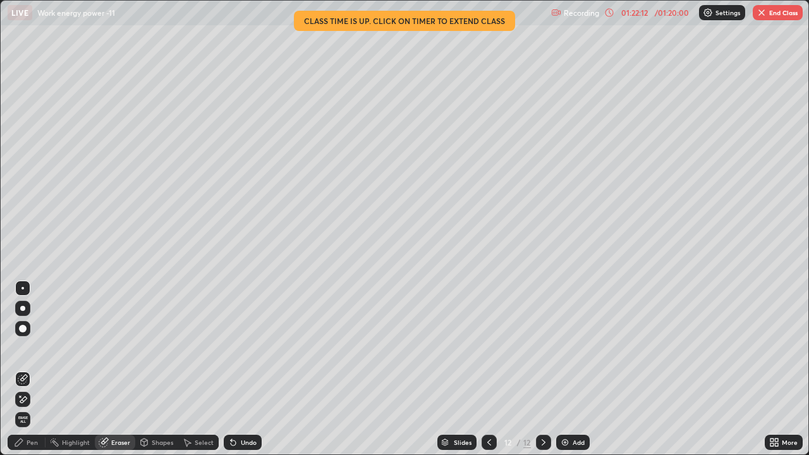
click at [28, 369] on div "Pen" at bounding box center [32, 442] width 11 height 6
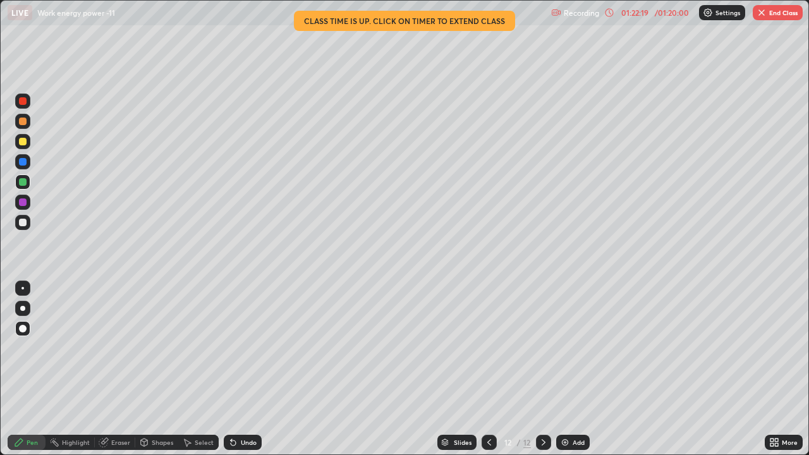
click at [30, 224] on div at bounding box center [22, 222] width 15 height 15
click at [785, 15] on button "End Class" at bounding box center [778, 12] width 50 height 15
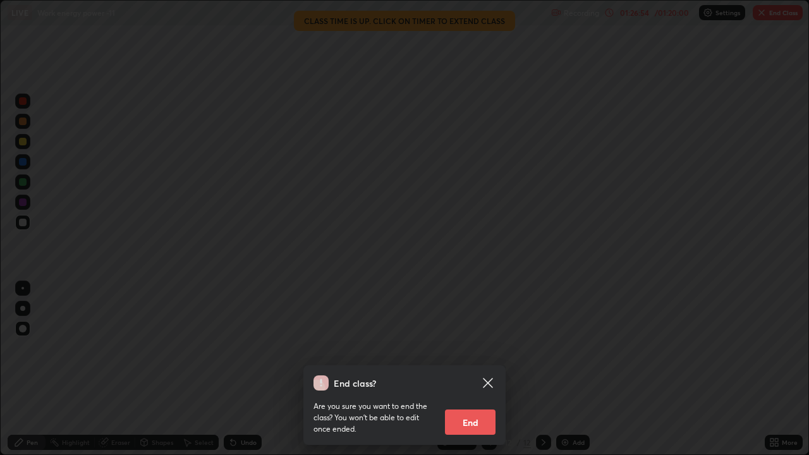
click at [476, 369] on button "End" at bounding box center [470, 421] width 51 height 25
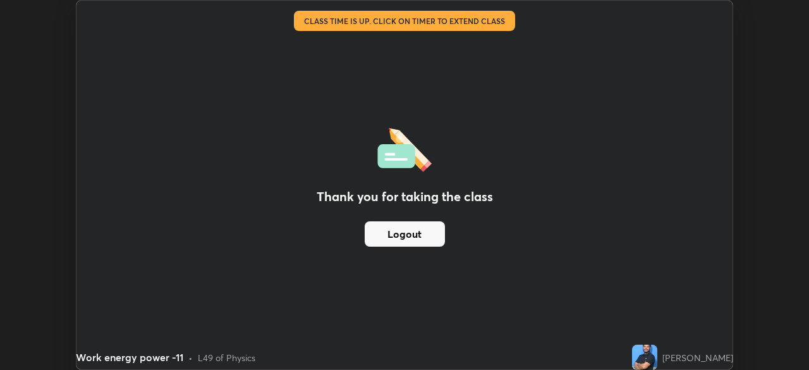
scroll to position [62818, 62379]
